Goal: Information Seeking & Learning: Learn about a topic

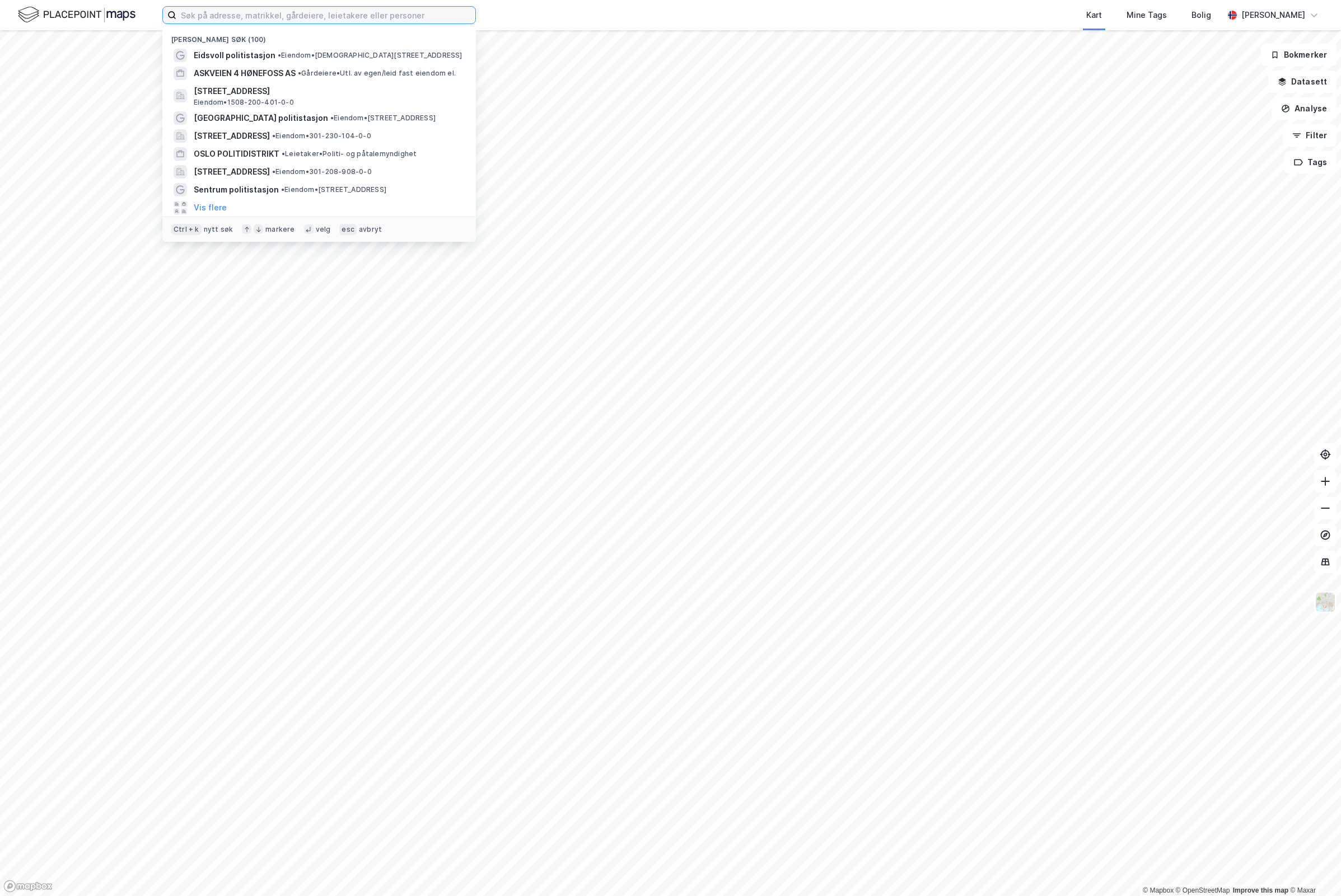
click at [309, 9] on input at bounding box center [326, 15] width 299 height 16
paste input "[STREET_ADDRESS]"
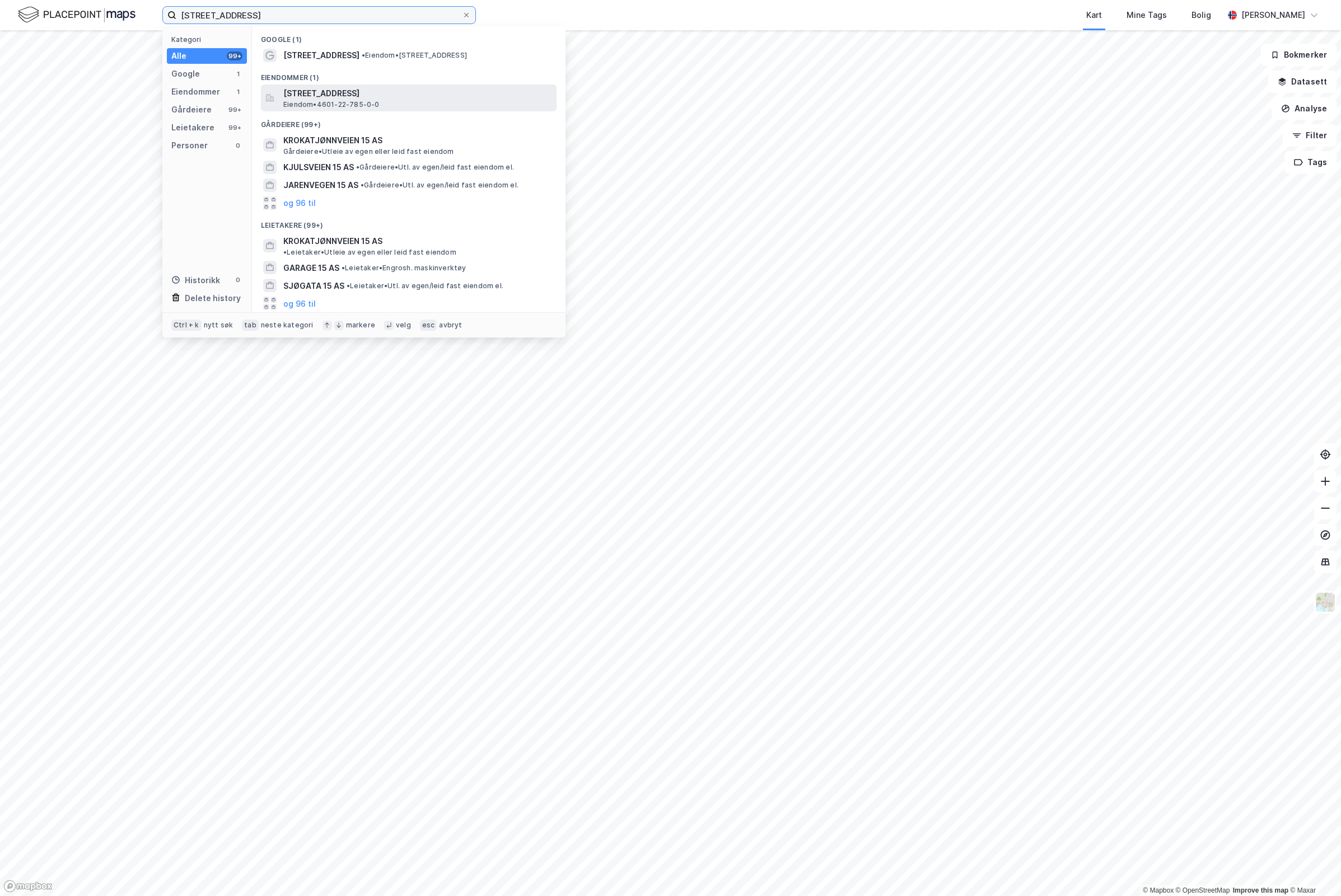
type input "[STREET_ADDRESS]"
click at [351, 95] on span "[STREET_ADDRESS]" at bounding box center [417, 93] width 268 height 13
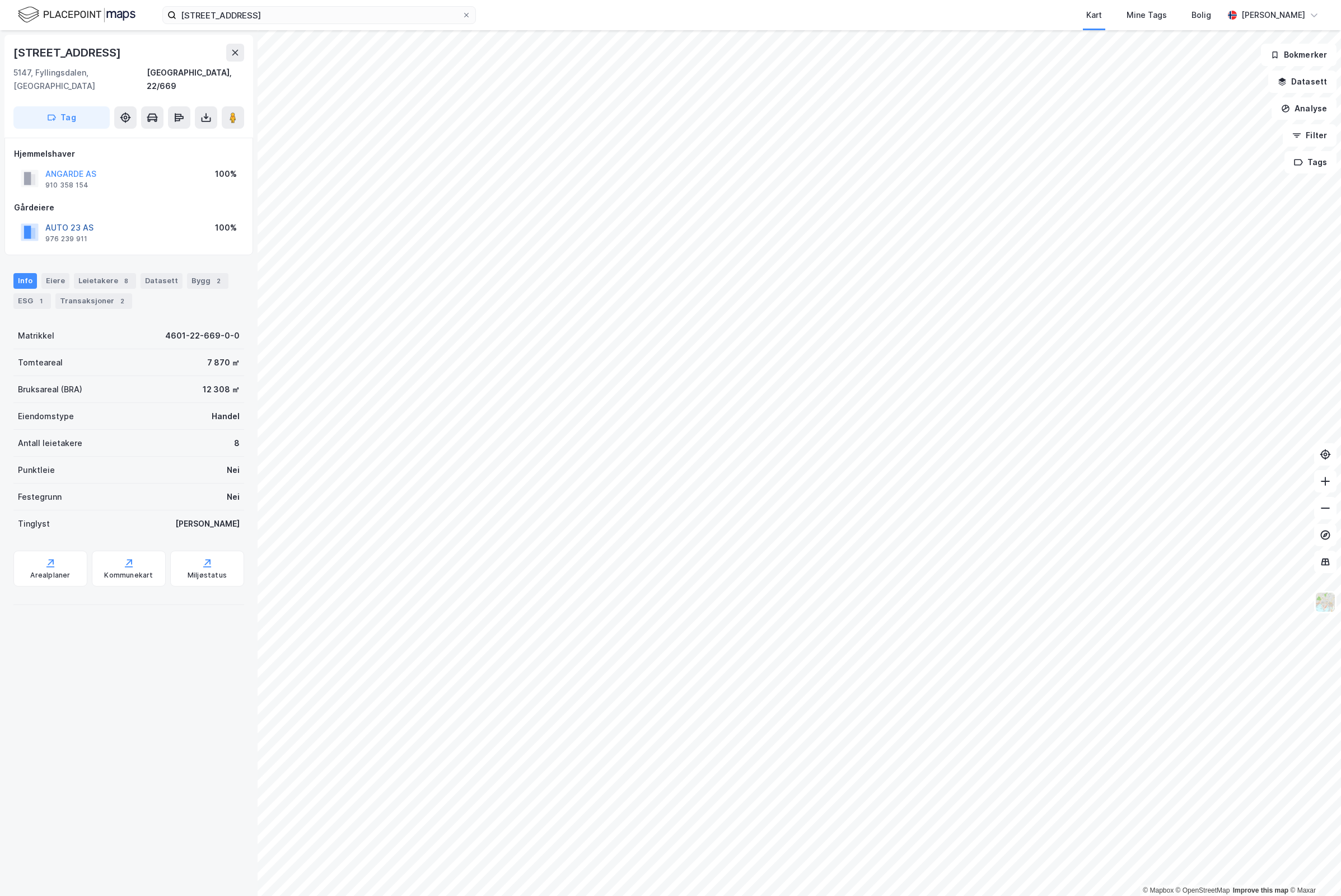
click at [0, 0] on button "AUTO 23 AS" at bounding box center [0, 0] width 0 height 0
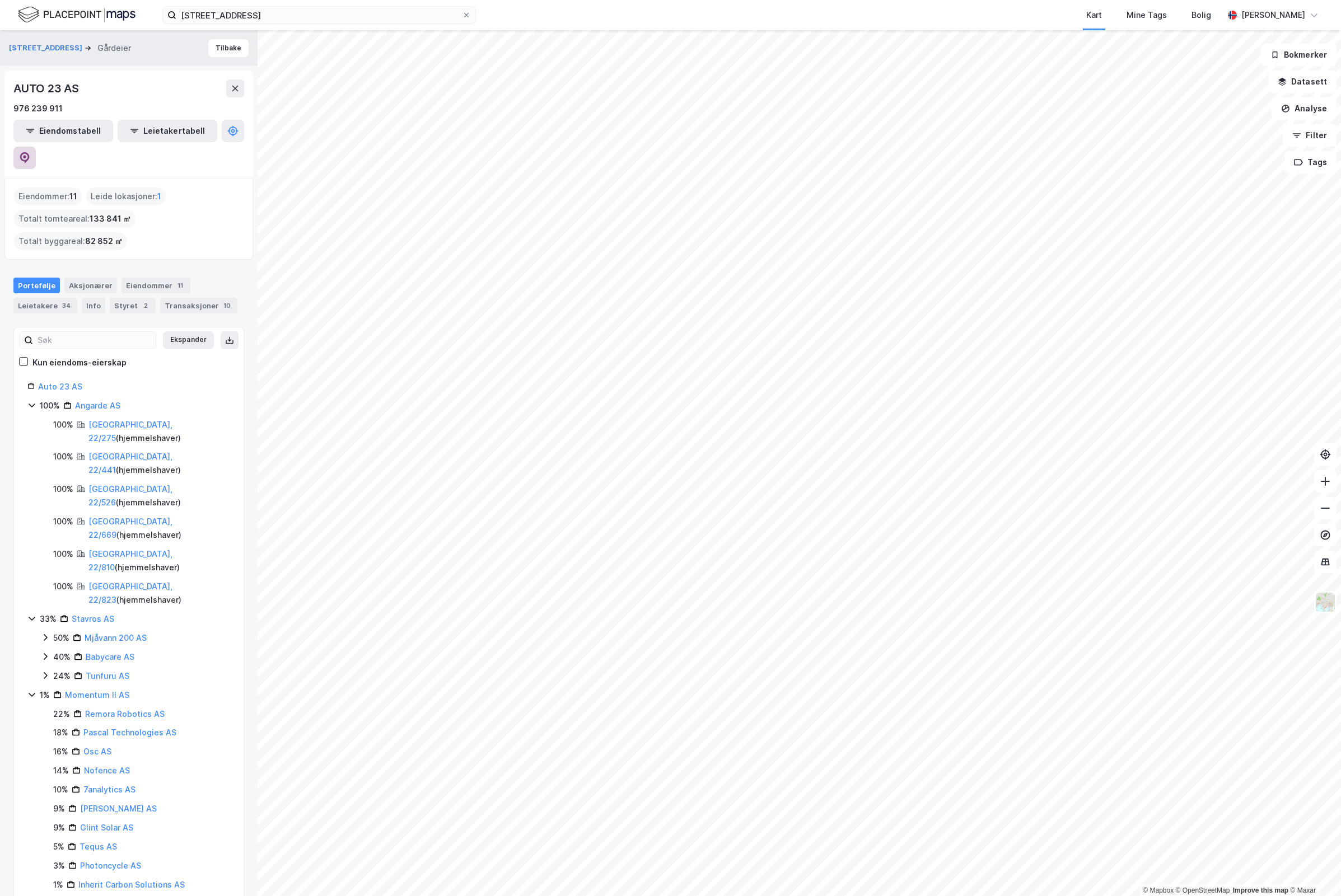
click at [36, 147] on button at bounding box center [24, 158] width 23 height 23
click at [126, 632] on div "Mjåvann 200 AS" at bounding box center [115, 638] width 62 height 13
click at [128, 652] on link "[GEOGRAPHIC_DATA], 575/561" at bounding box center [144, 663] width 84 height 23
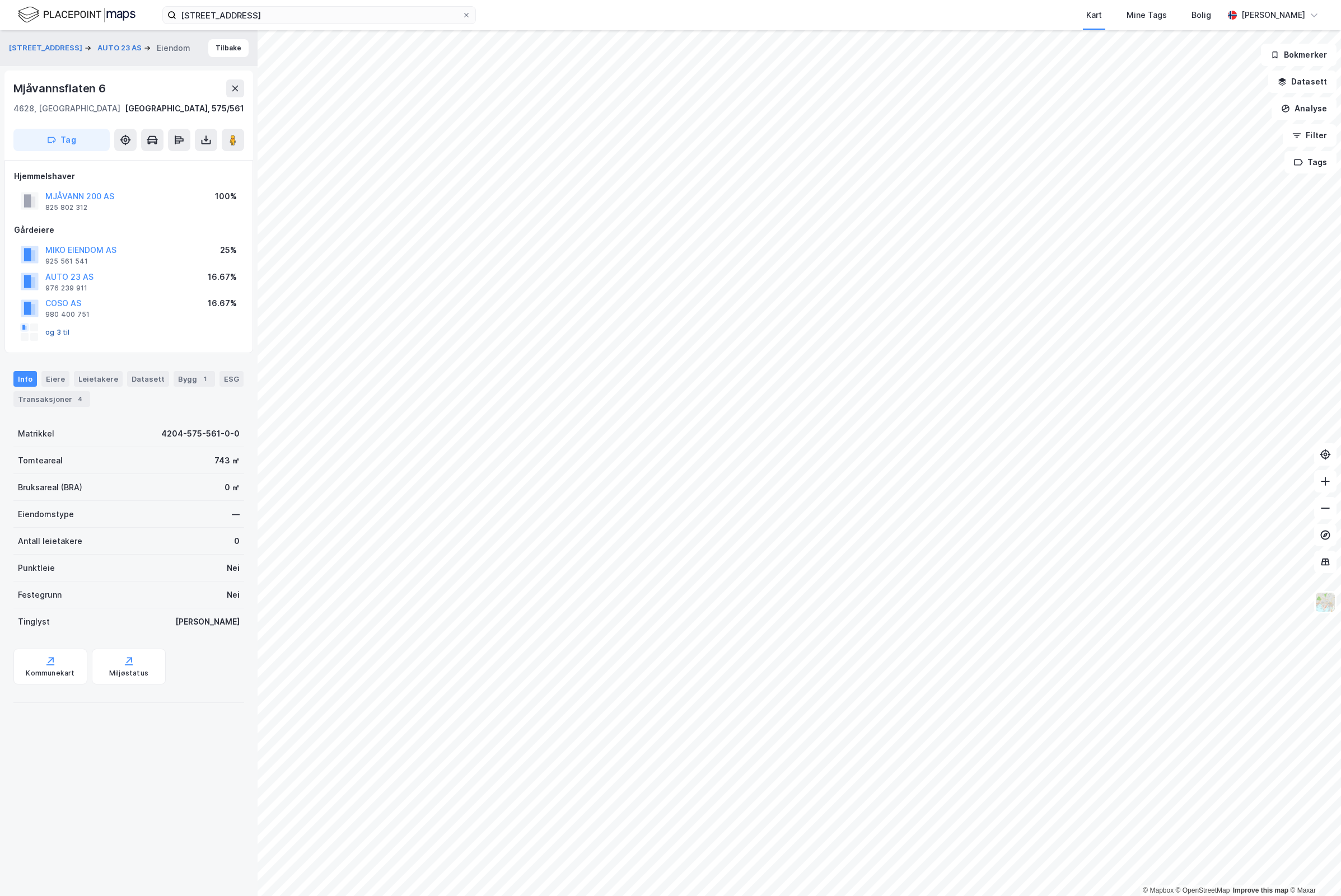
click at [0, 0] on button "og 3 til" at bounding box center [0, 0] width 0 height 0
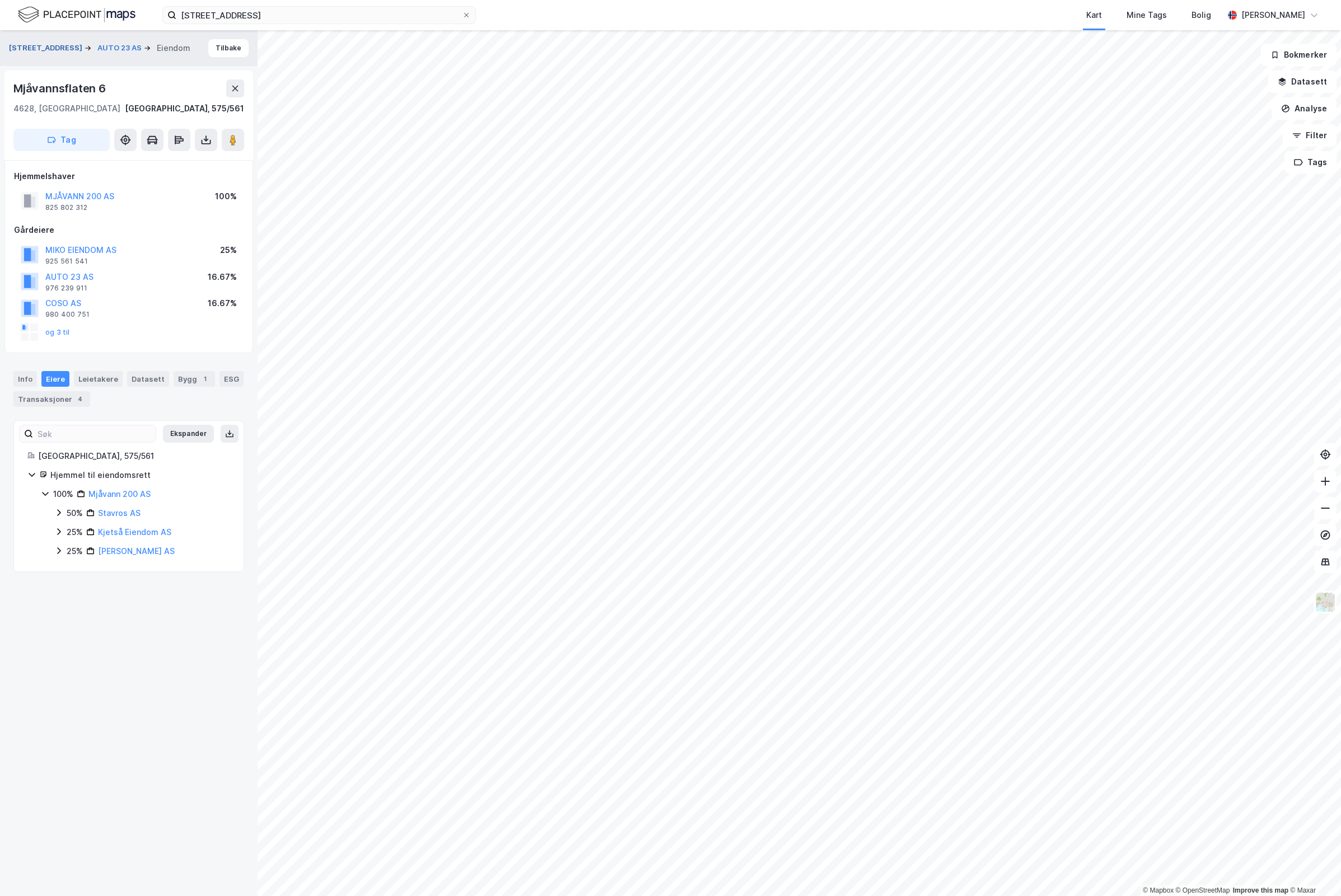
click at [31, 49] on button "[STREET_ADDRESS]" at bounding box center [46, 48] width 75 height 11
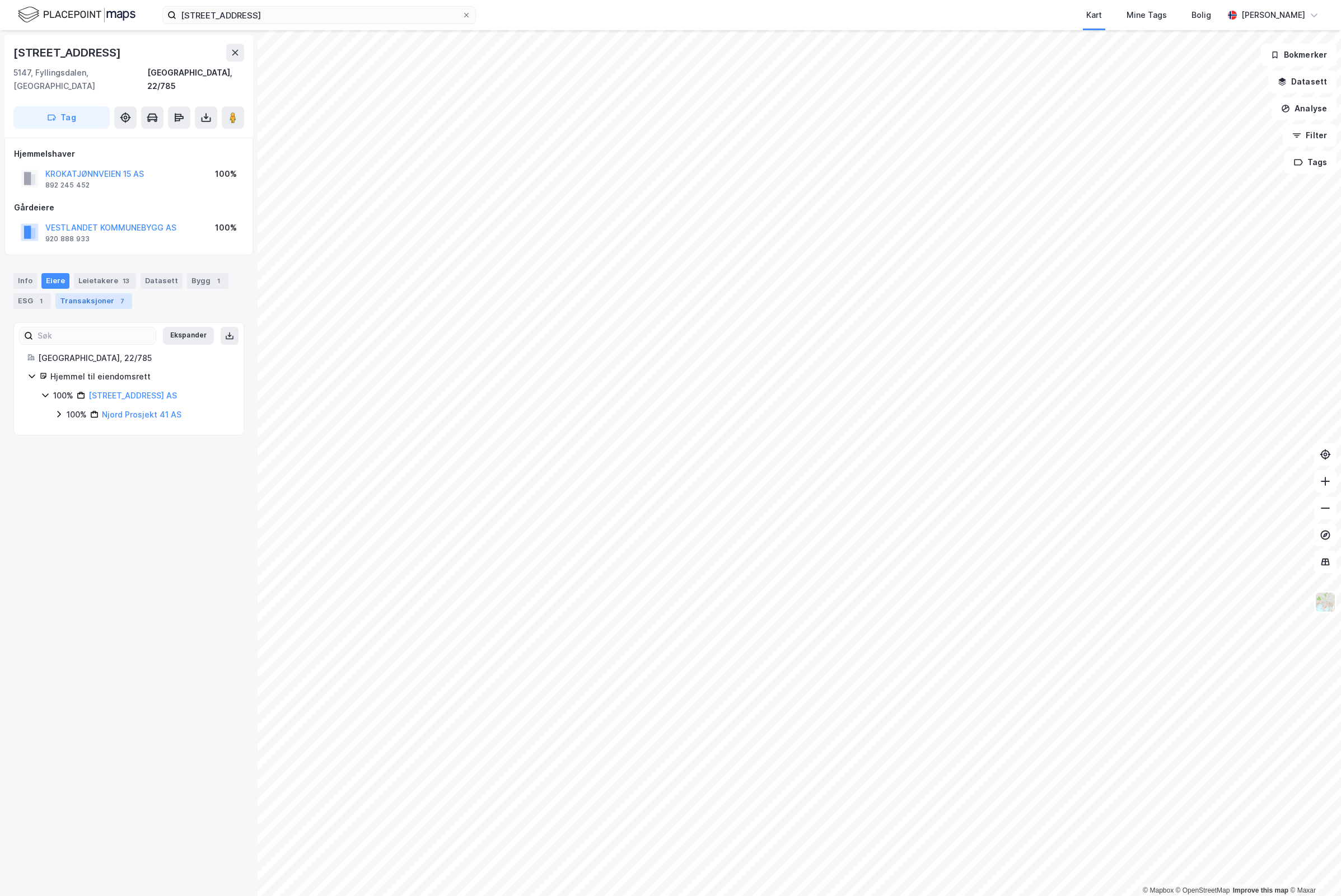
click at [107, 293] on div "Transaksjoner 7" at bounding box center [94, 301] width 77 height 16
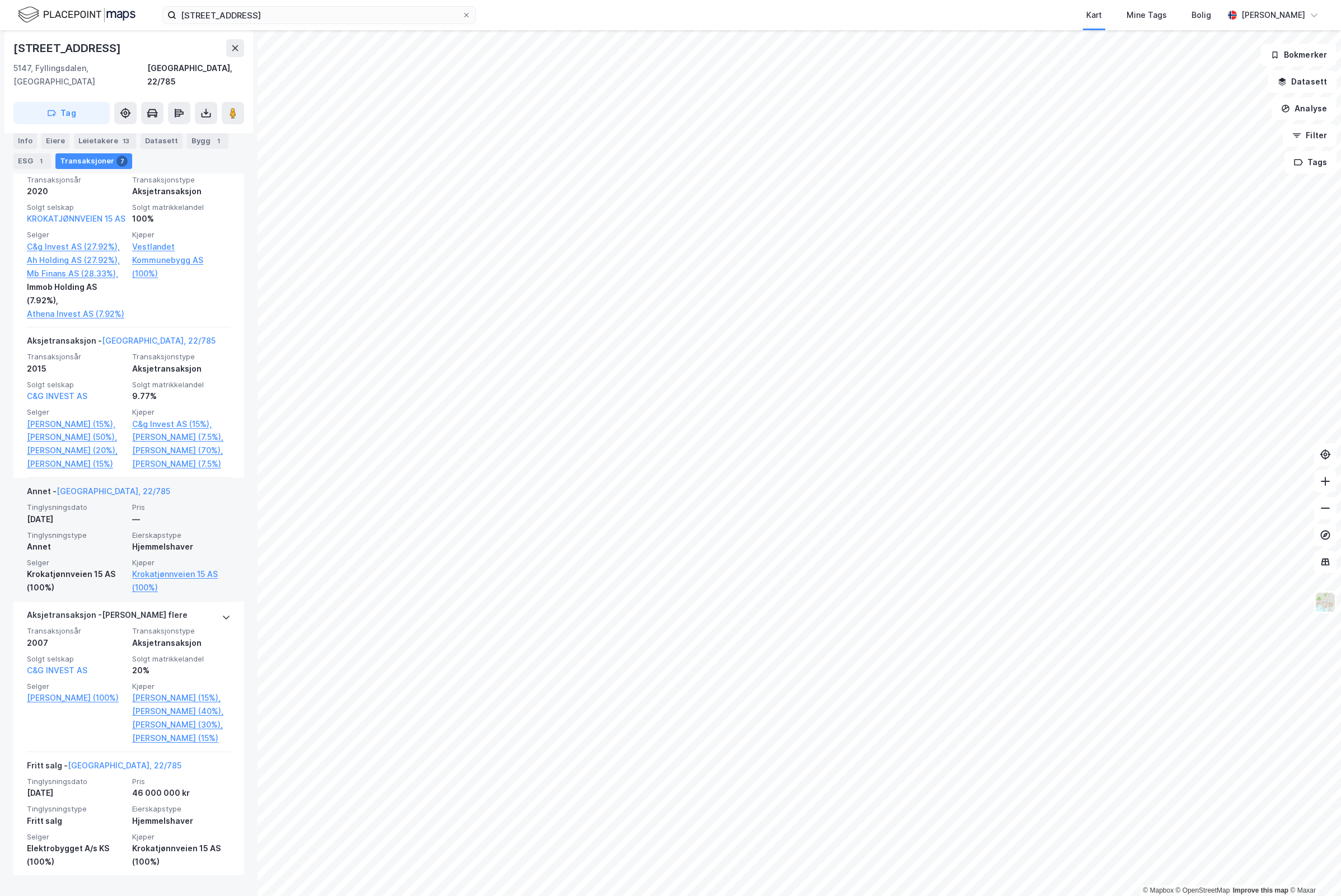
scroll to position [715, 0]
